Goal: Task Accomplishment & Management: Use online tool/utility

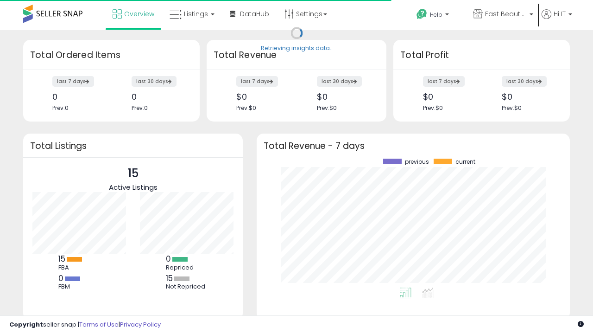
scroll to position [129, 295]
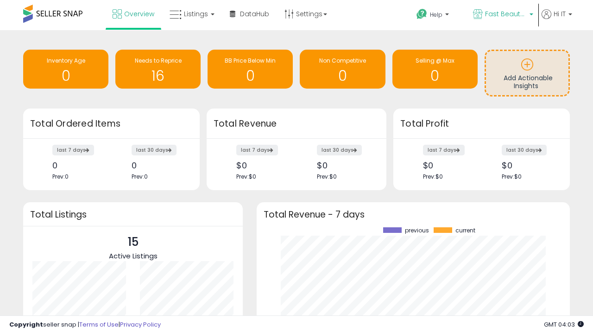
click at [502, 15] on span "Fast Beauty ([GEOGRAPHIC_DATA])" at bounding box center [506, 13] width 42 height 9
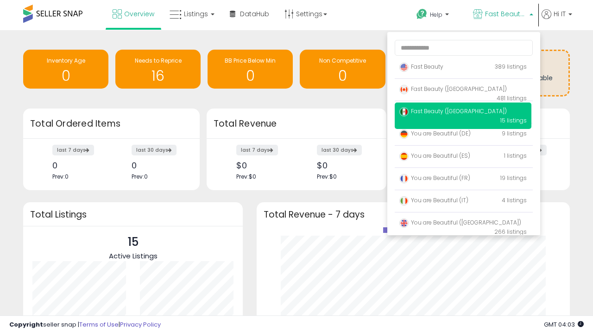
click at [463, 68] on p "Fast Beauty 389 listings" at bounding box center [463, 67] width 137 height 19
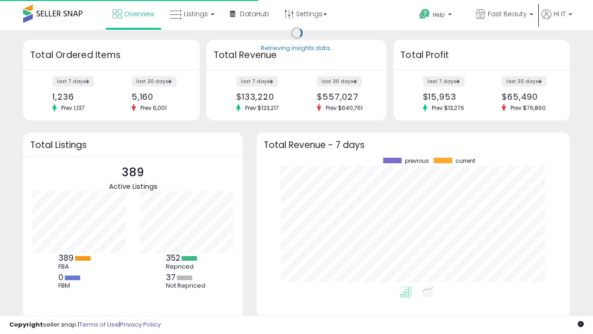
scroll to position [129, 295]
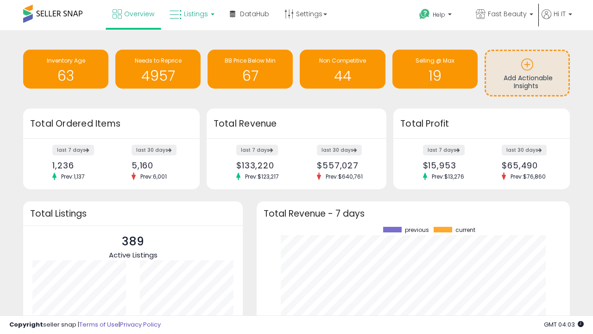
click at [191, 14] on span "Listings" at bounding box center [196, 13] width 24 height 9
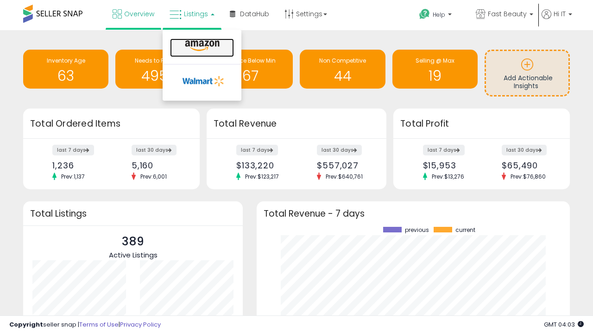
click at [201, 46] on icon at bounding box center [202, 46] width 40 height 12
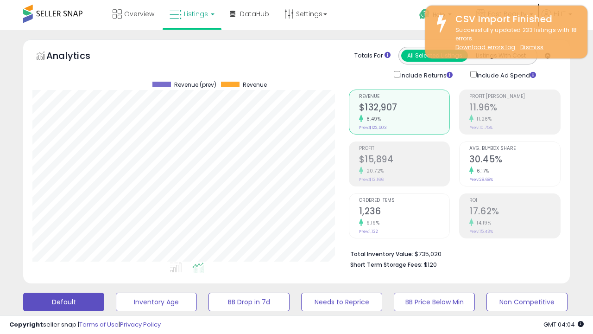
scroll to position [190, 316]
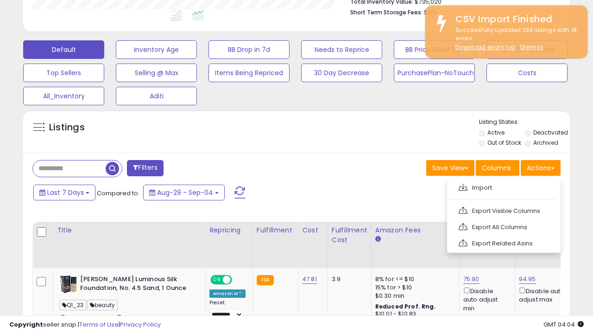
click at [463, 186] on span at bounding box center [463, 187] width 9 height 7
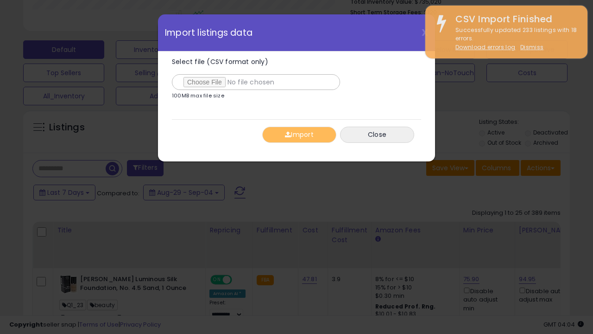
type input "**********"
click at [299, 134] on button "Import" at bounding box center [299, 135] width 74 height 16
